Goal: Contribute content: Add original content to the website for others to see

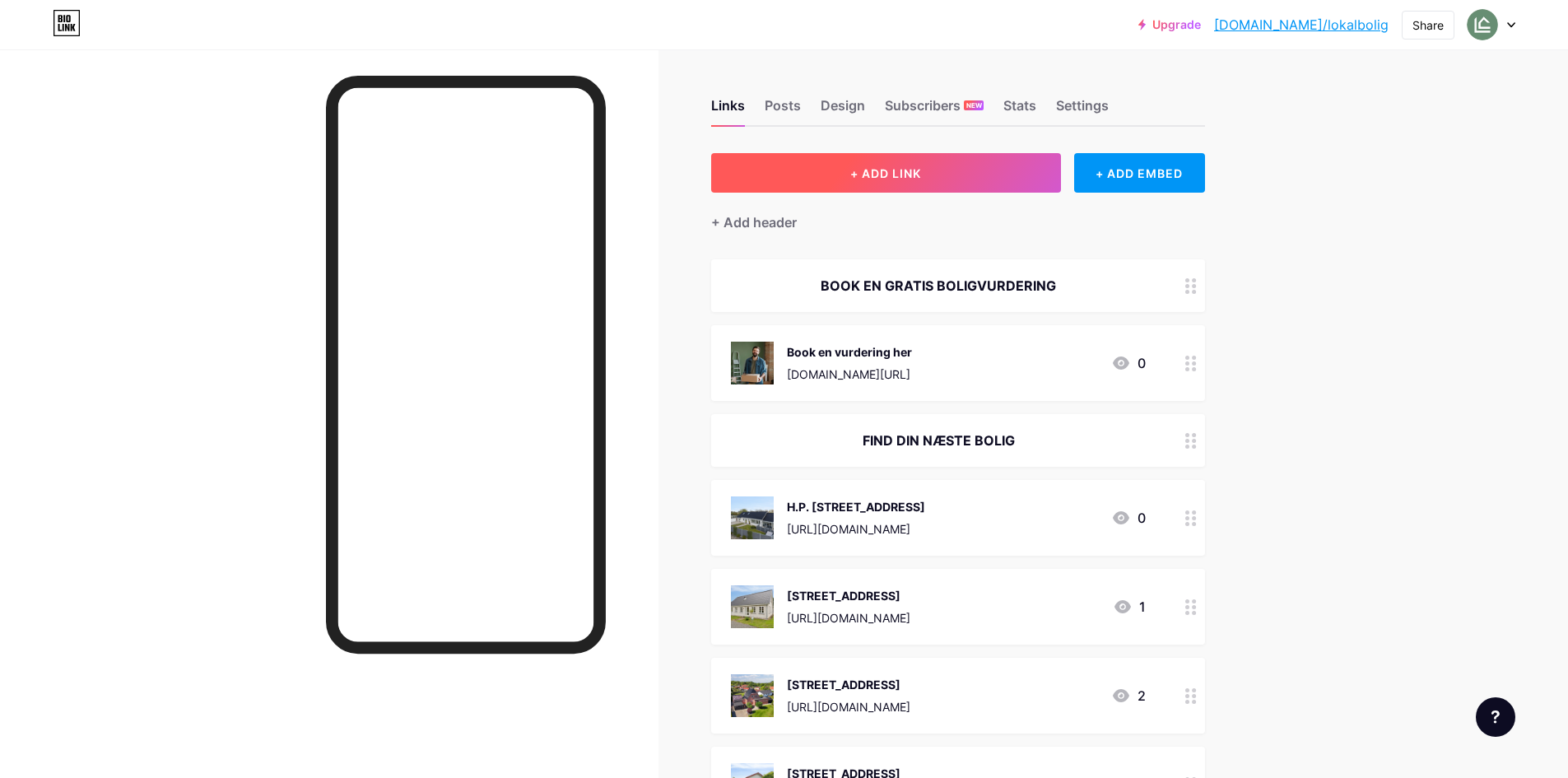
click at [858, 164] on button "+ ADD LINK" at bounding box center [886, 172] width 350 height 40
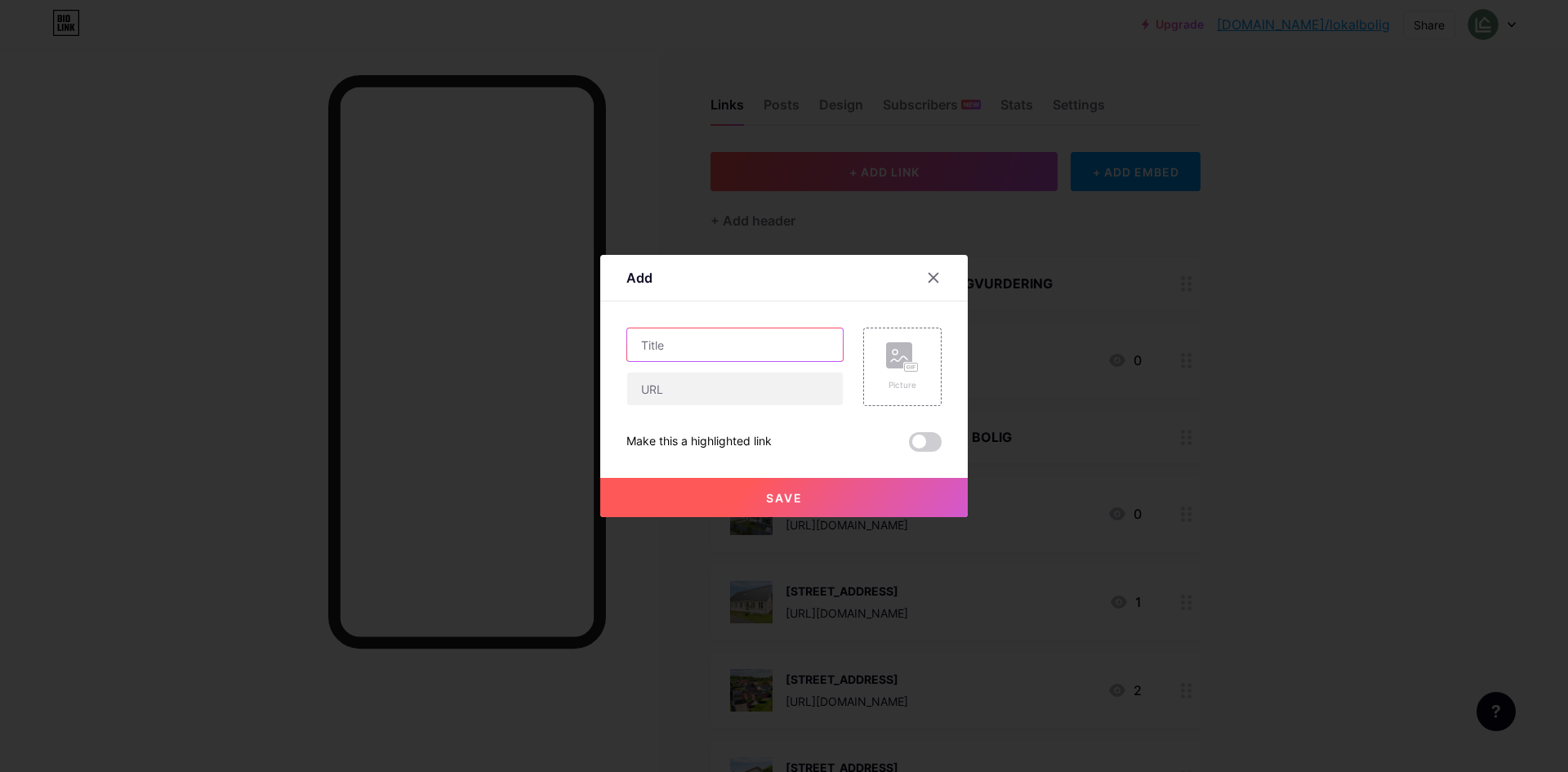
click at [706, 339] on input "text" at bounding box center [735, 344] width 216 height 33
paste input "[URL][DOMAIN_NAME]"
type input "[URL][DOMAIN_NAME]"
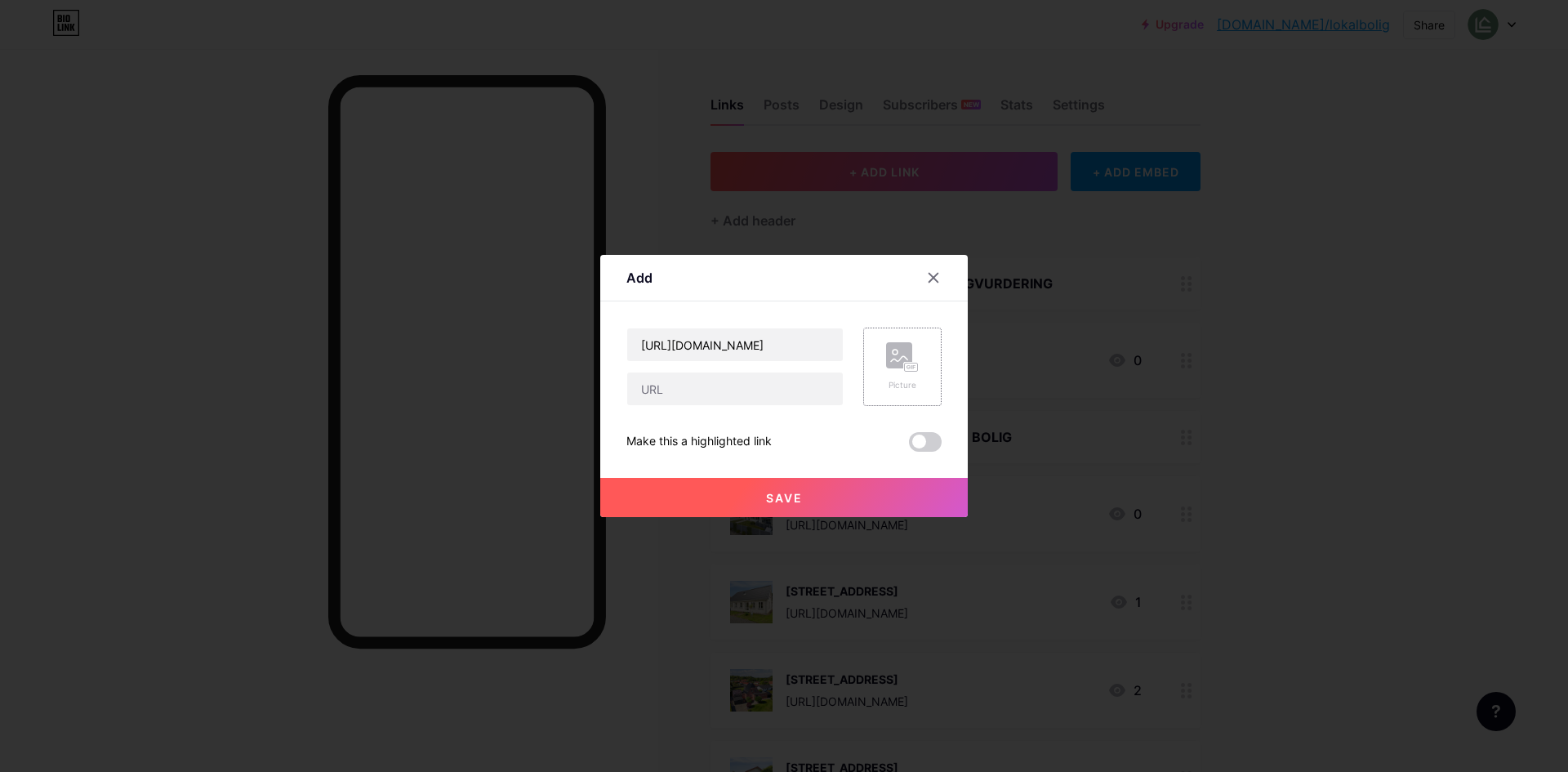
click at [890, 372] on icon at bounding box center [902, 357] width 33 height 30
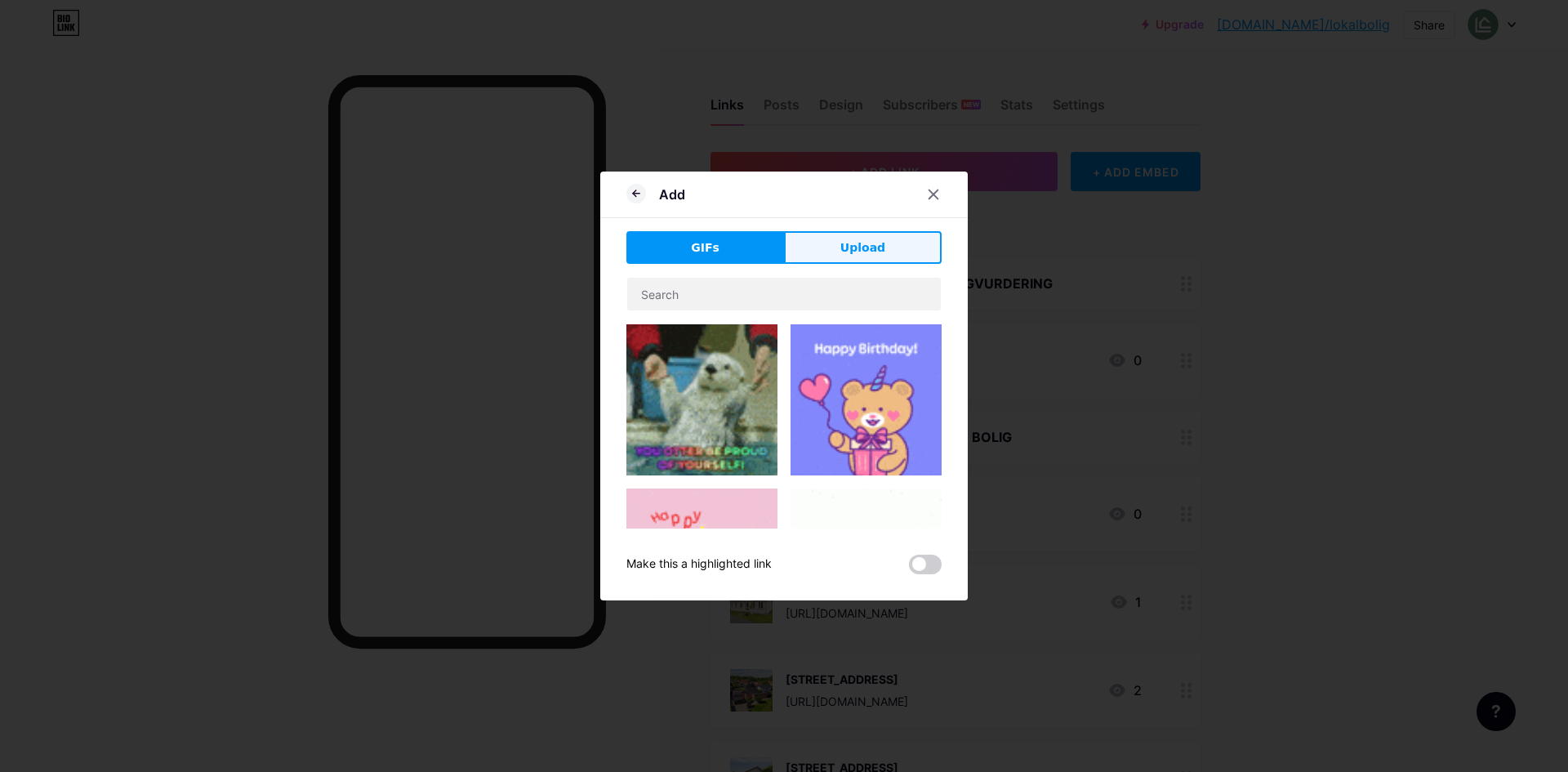
click at [865, 250] on span "Upload" at bounding box center [862, 248] width 45 height 17
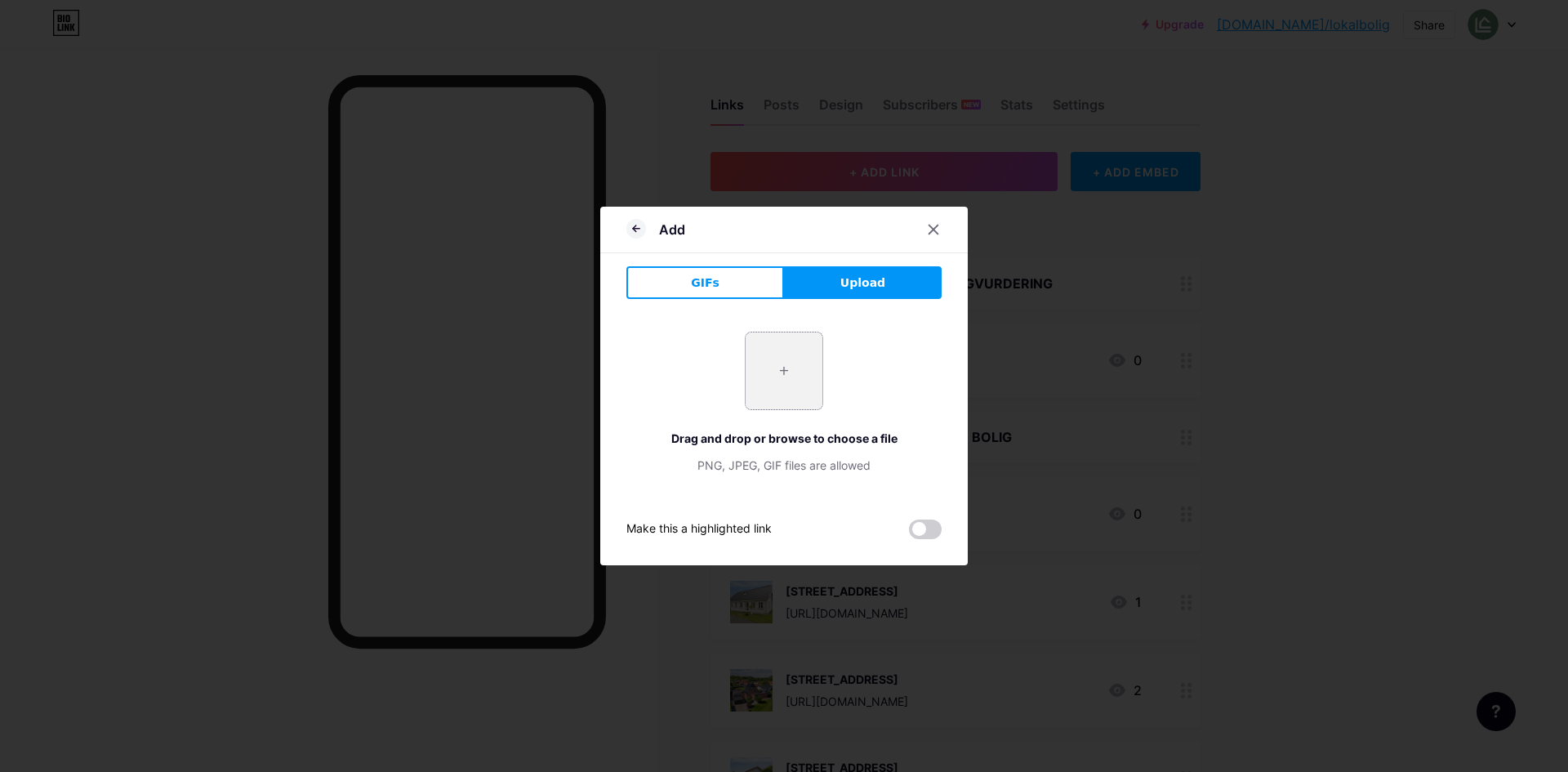
click at [785, 373] on input "file" at bounding box center [784, 371] width 77 height 77
type input "C:\fakepath\DSC07014.webp"
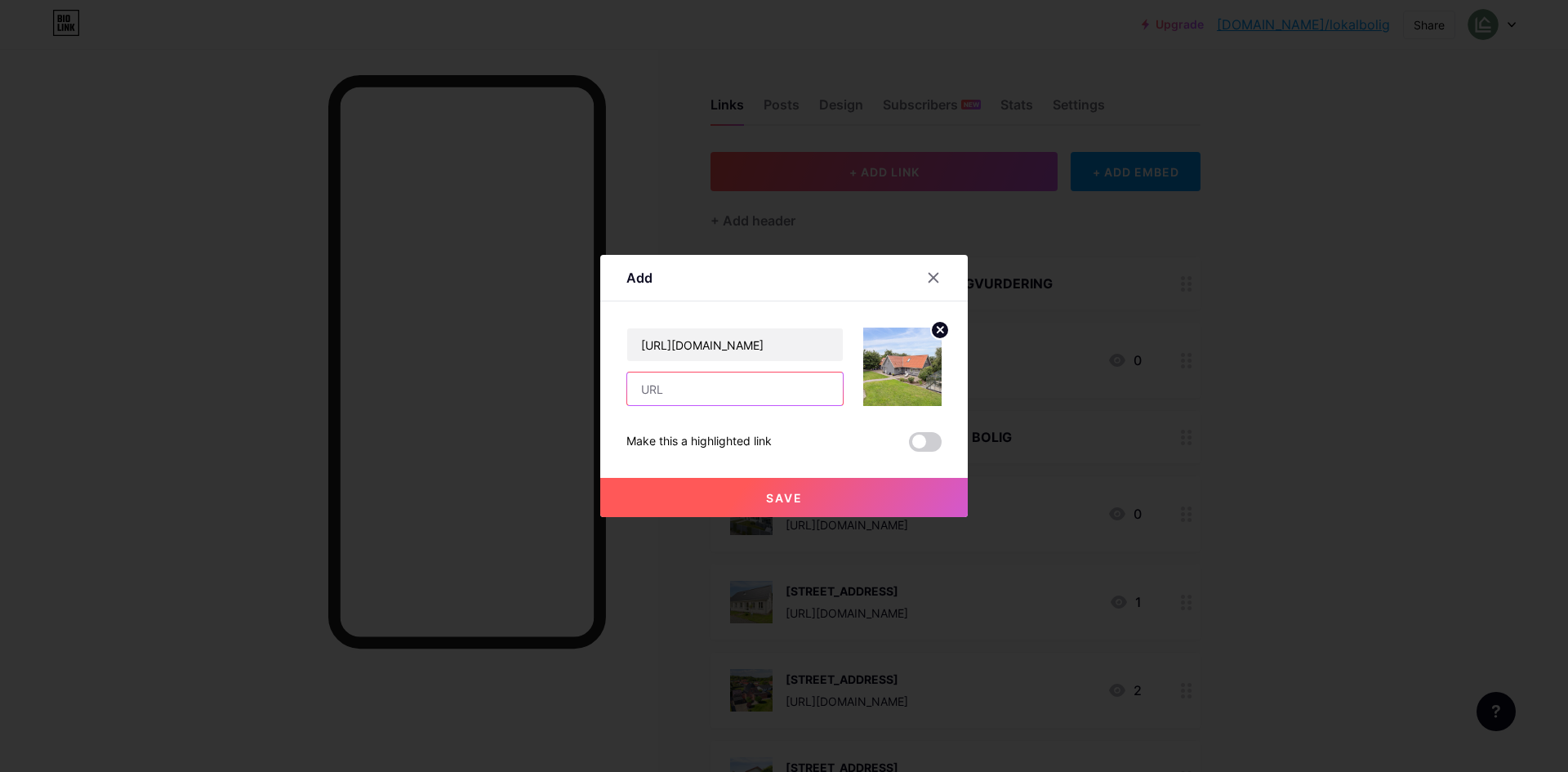
click at [725, 399] on input "text" at bounding box center [735, 389] width 216 height 33
paste input "[URL][DOMAIN_NAME]"
type input "[URL][DOMAIN_NAME]"
click at [697, 488] on button "Save" at bounding box center [784, 497] width 367 height 39
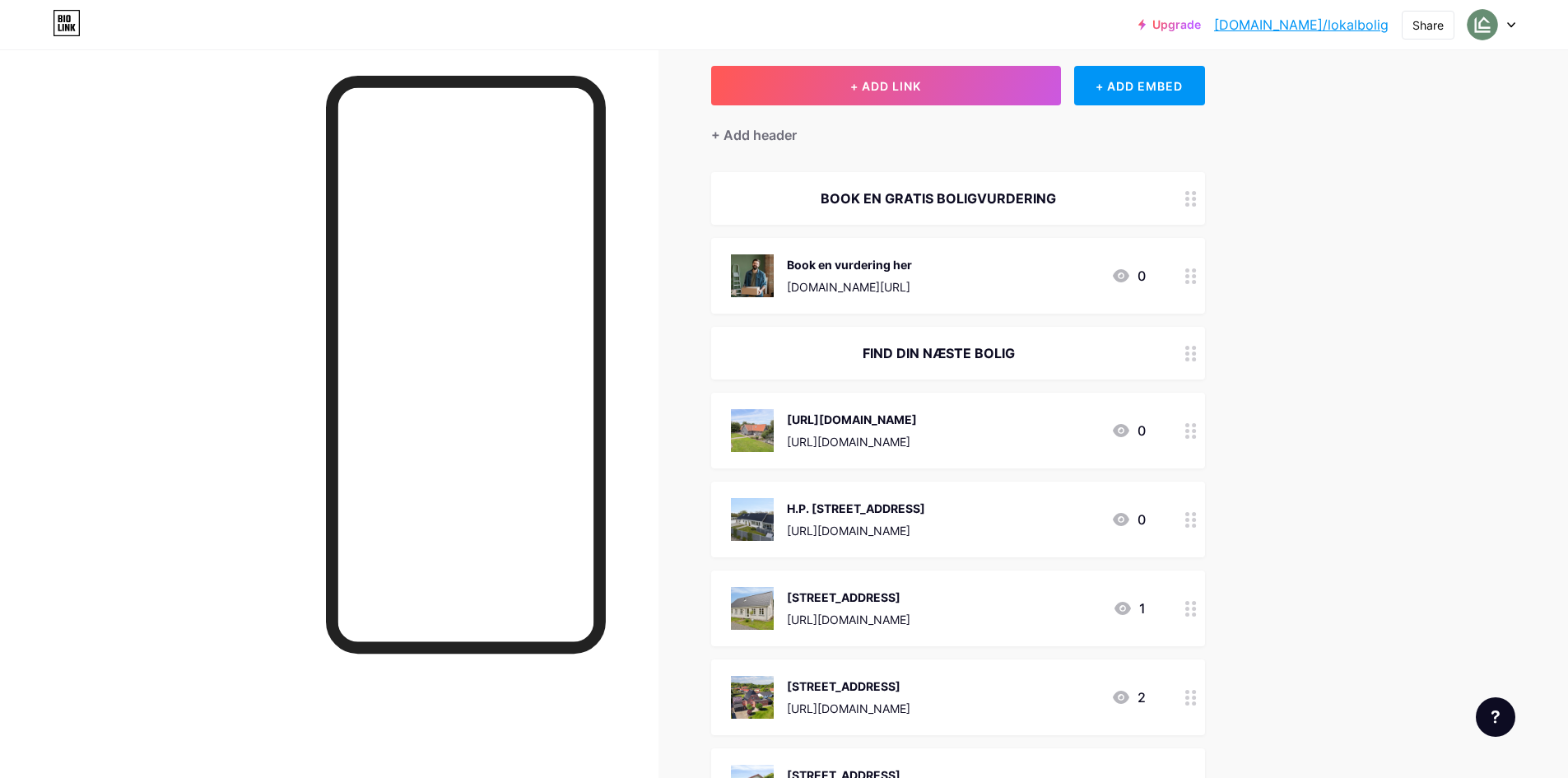
scroll to position [86, 0]
